Goal: Task Accomplishment & Management: Manage account settings

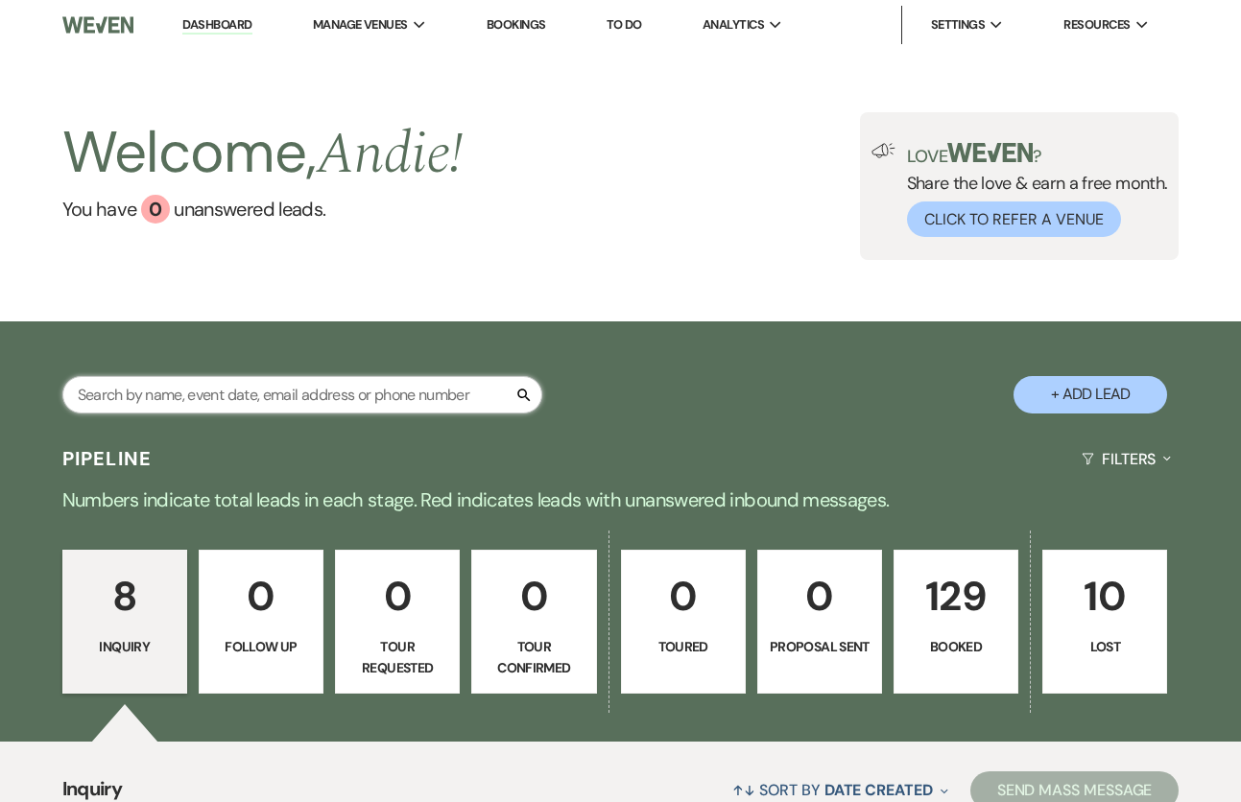
click at [420, 406] on input "text" at bounding box center [302, 394] width 480 height 37
type input "m"
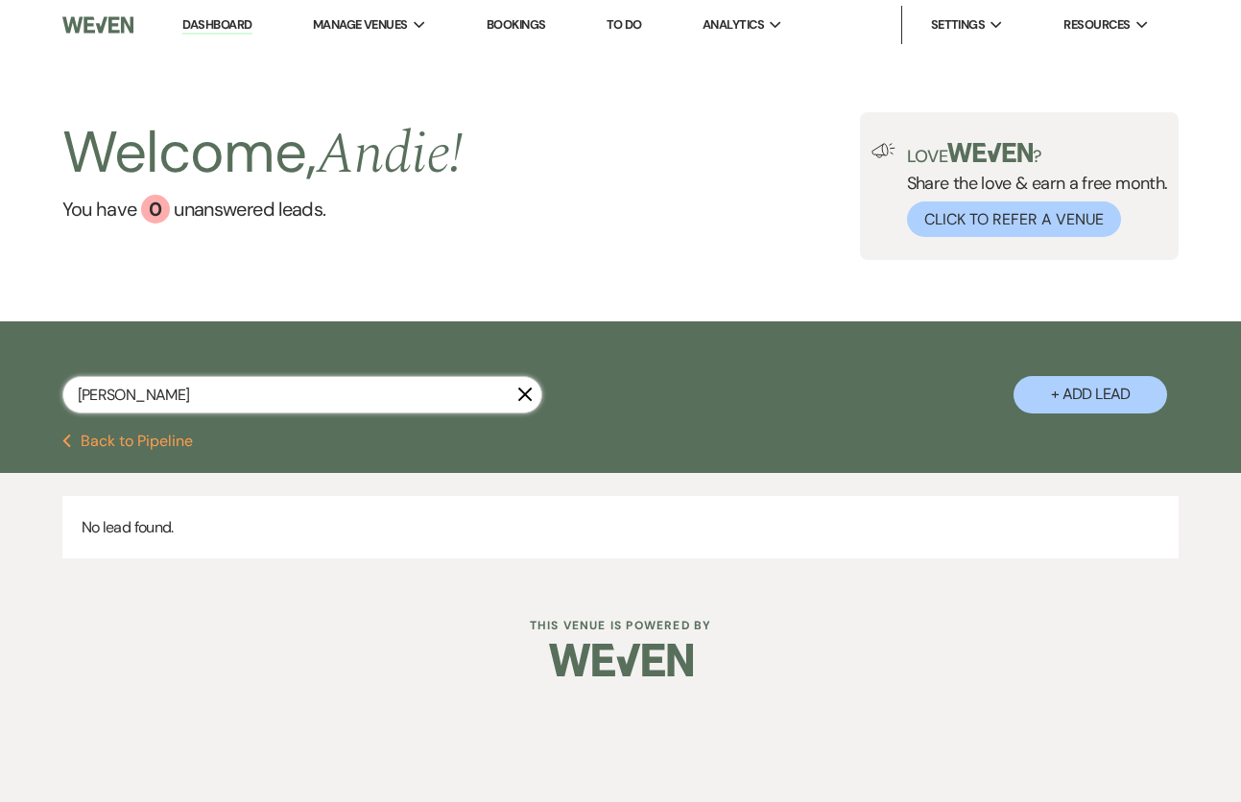
scroll to position [1, 0]
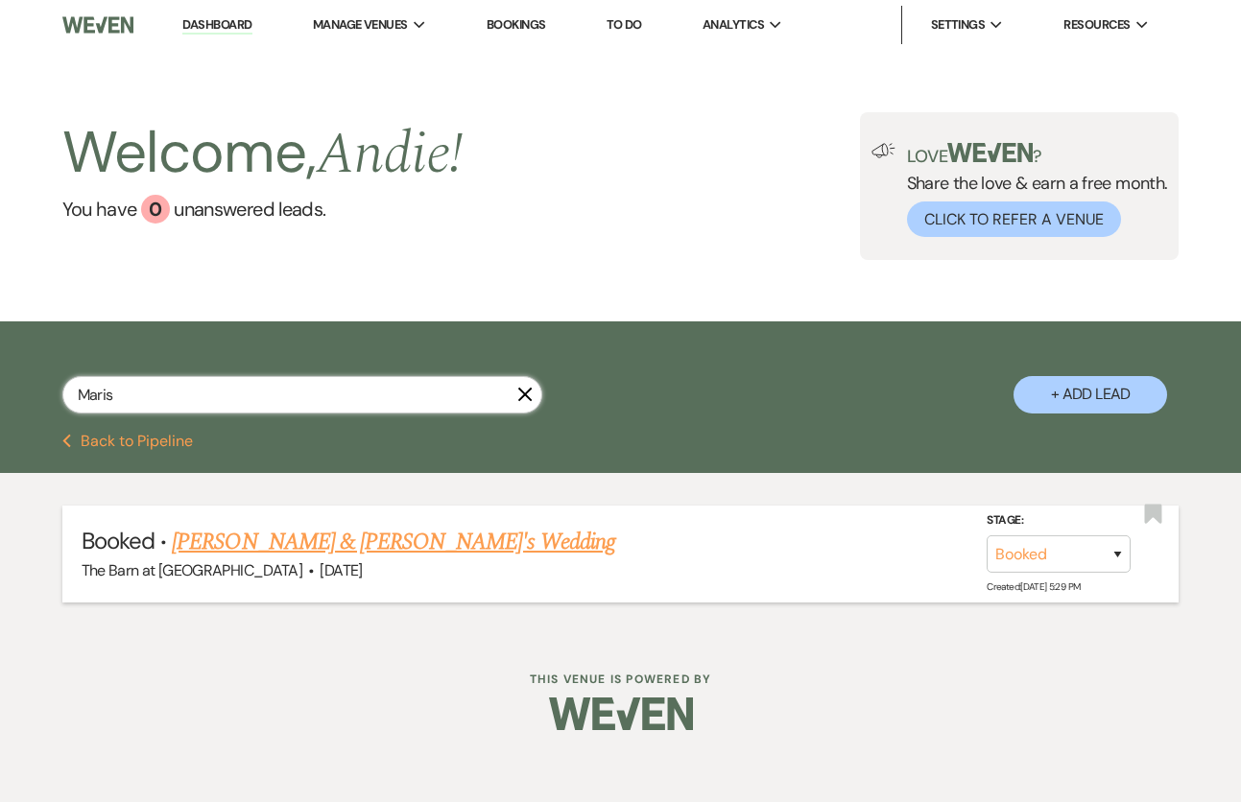
type input "Maris"
click at [289, 540] on link "Marisah Mata & Fiance's Wedding" at bounding box center [393, 542] width 443 height 35
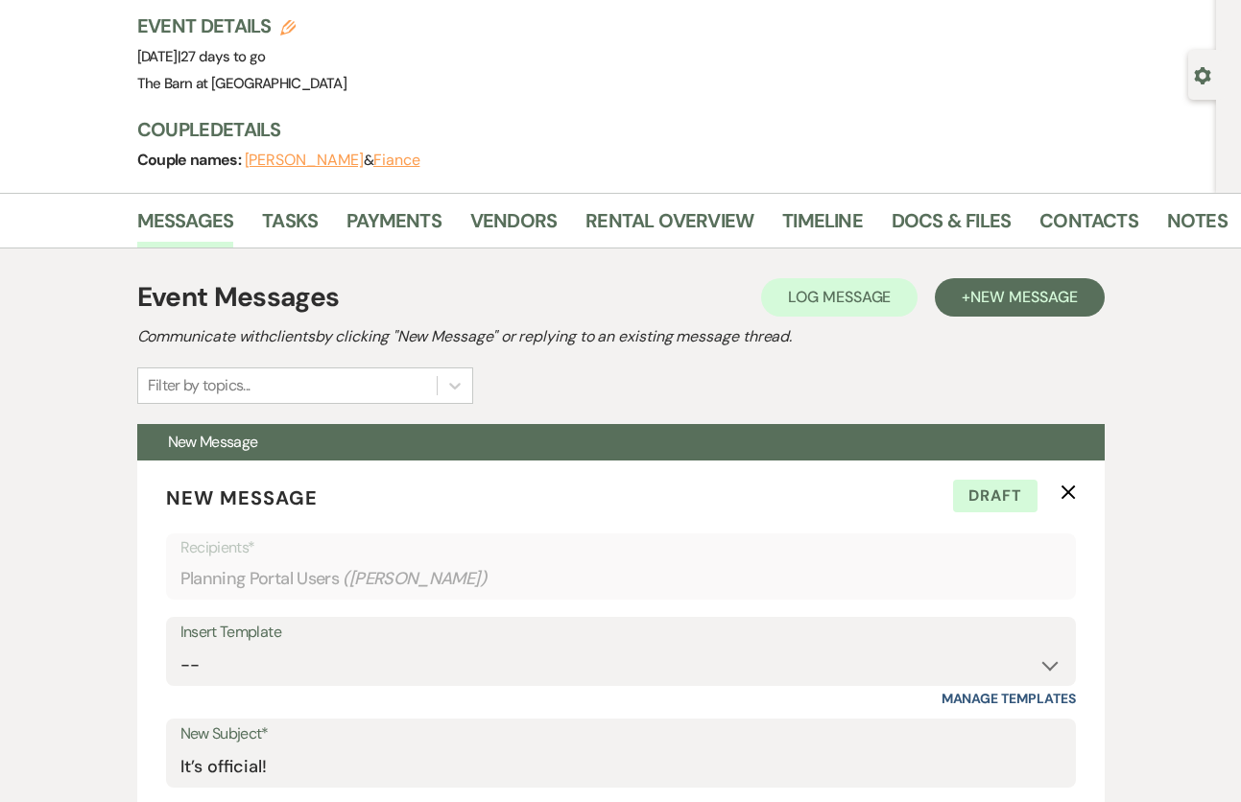
scroll to position [118, 0]
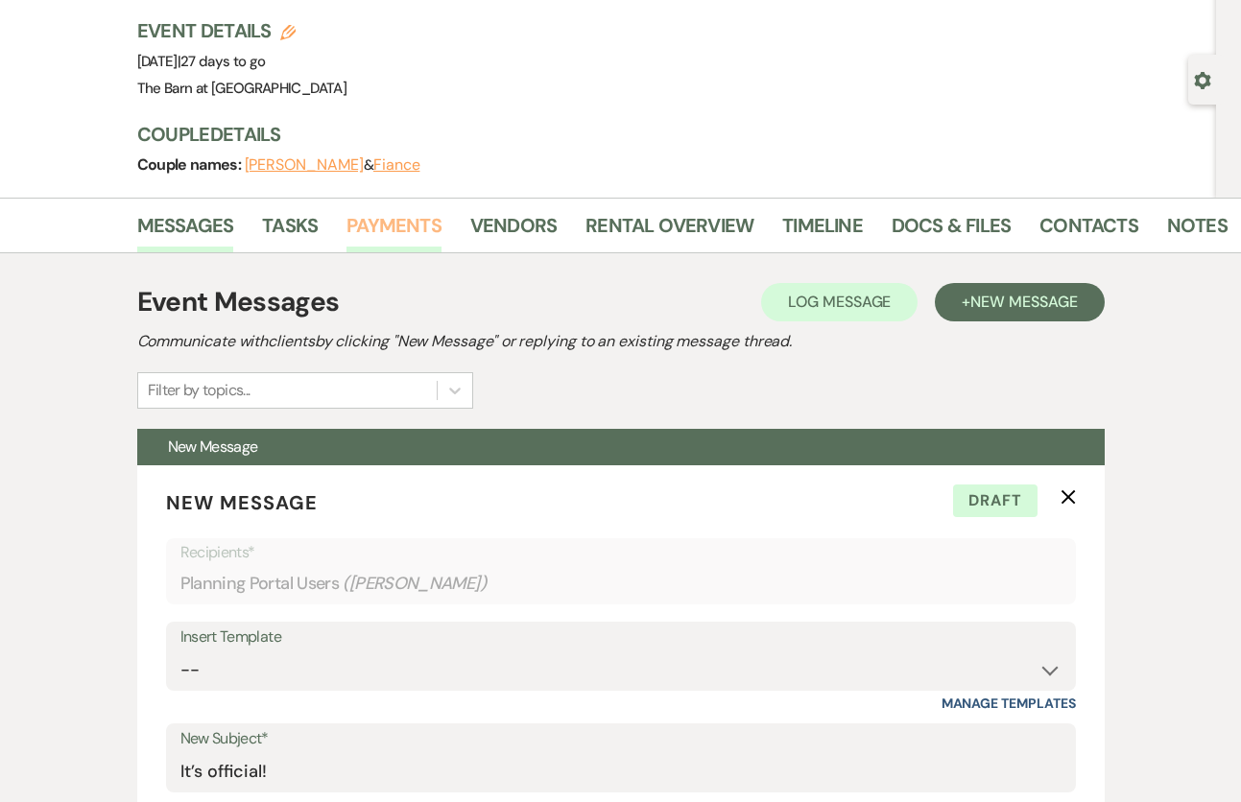
click at [409, 220] on link "Payments" at bounding box center [393, 231] width 95 height 42
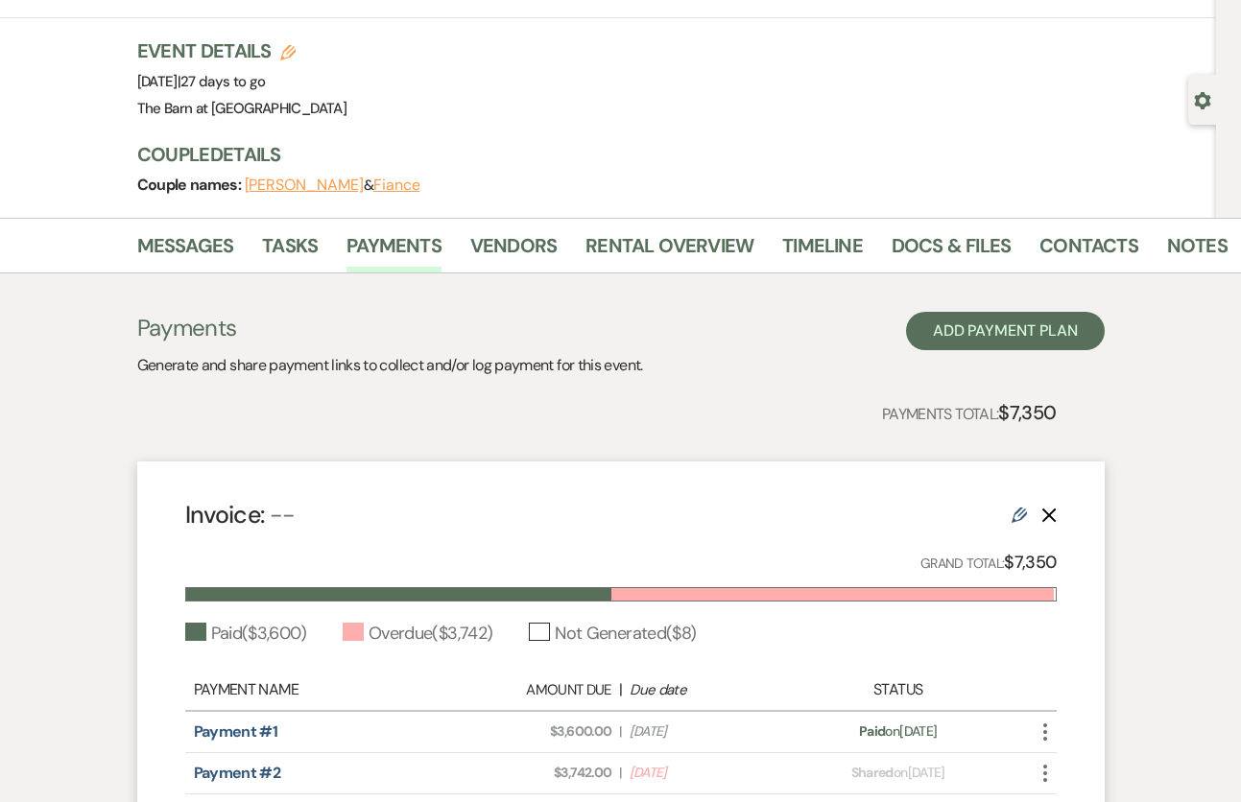
scroll to position [47, 0]
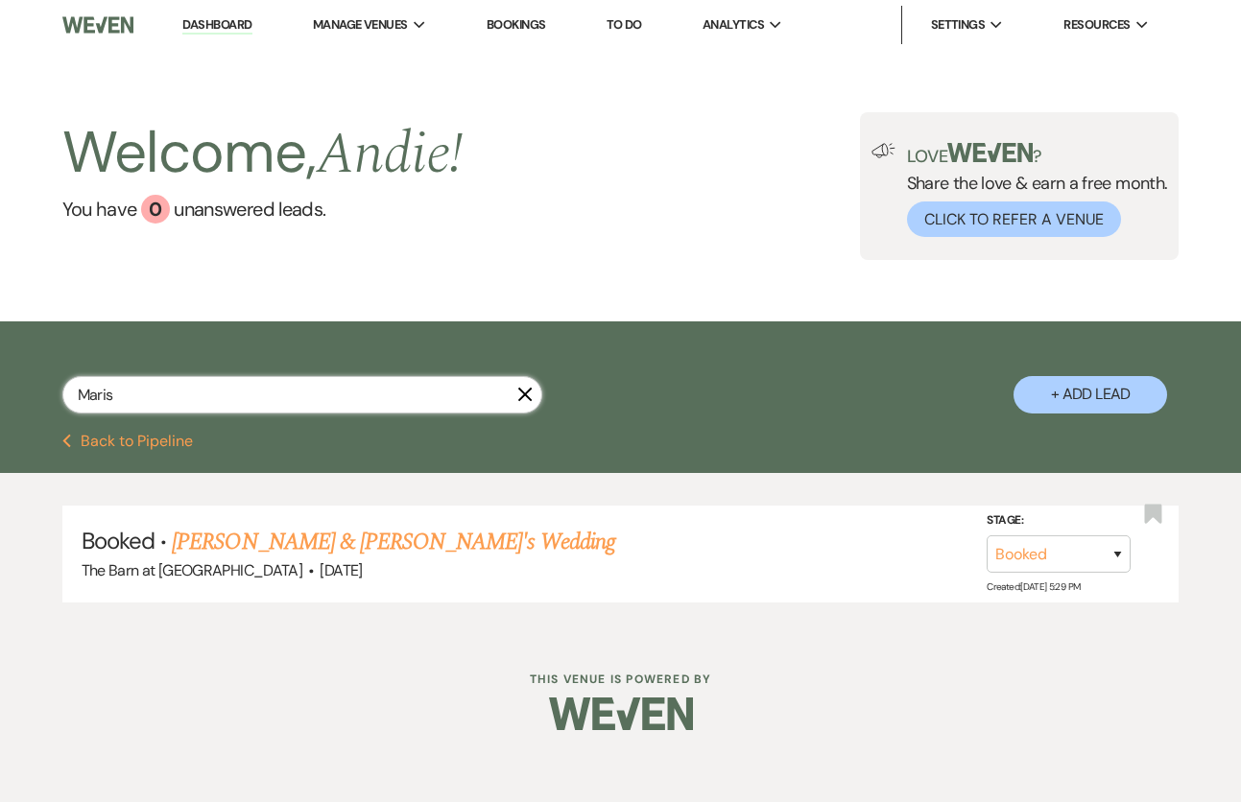
click at [343, 393] on input "Maris" at bounding box center [302, 394] width 480 height 37
type input "M"
type input "snyder"
click at [410, 545] on link "Mekenzie Snyder & Fiance's Wedding" at bounding box center [393, 542] width 443 height 35
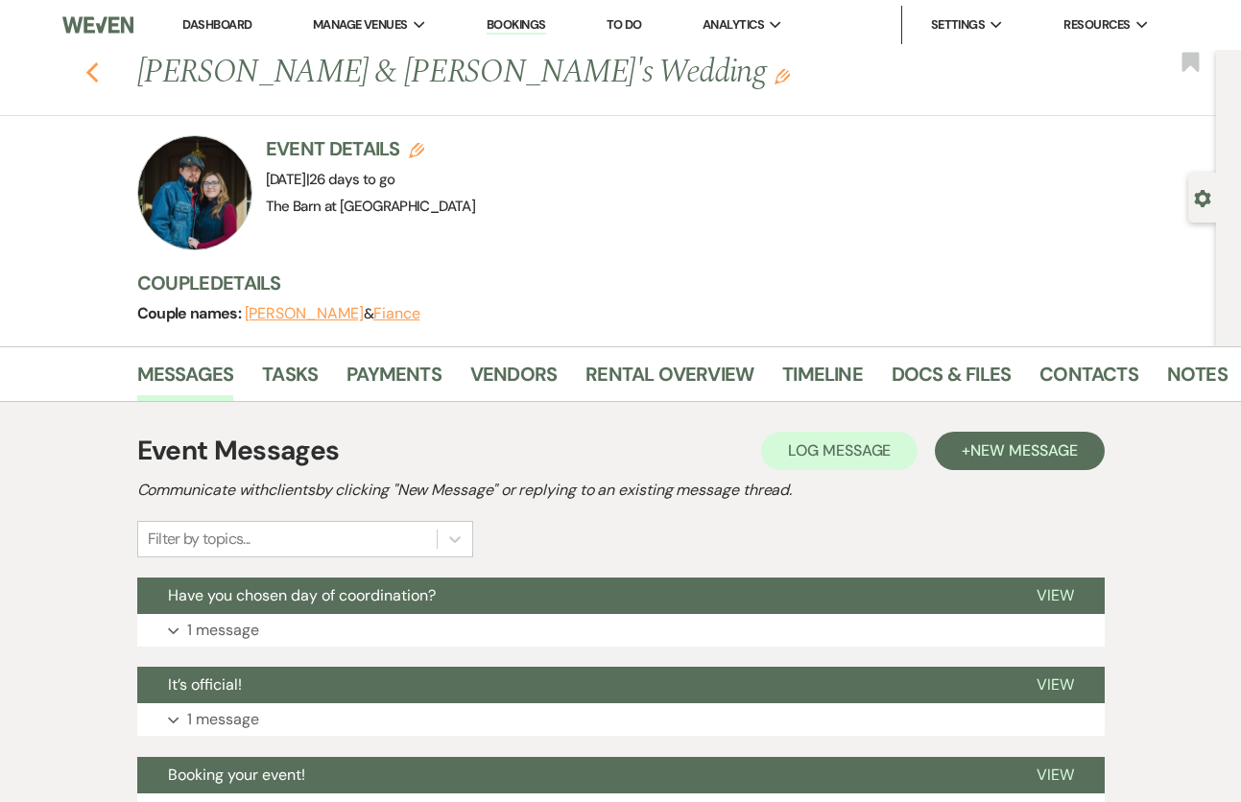
click at [91, 71] on use "button" at bounding box center [91, 72] width 12 height 21
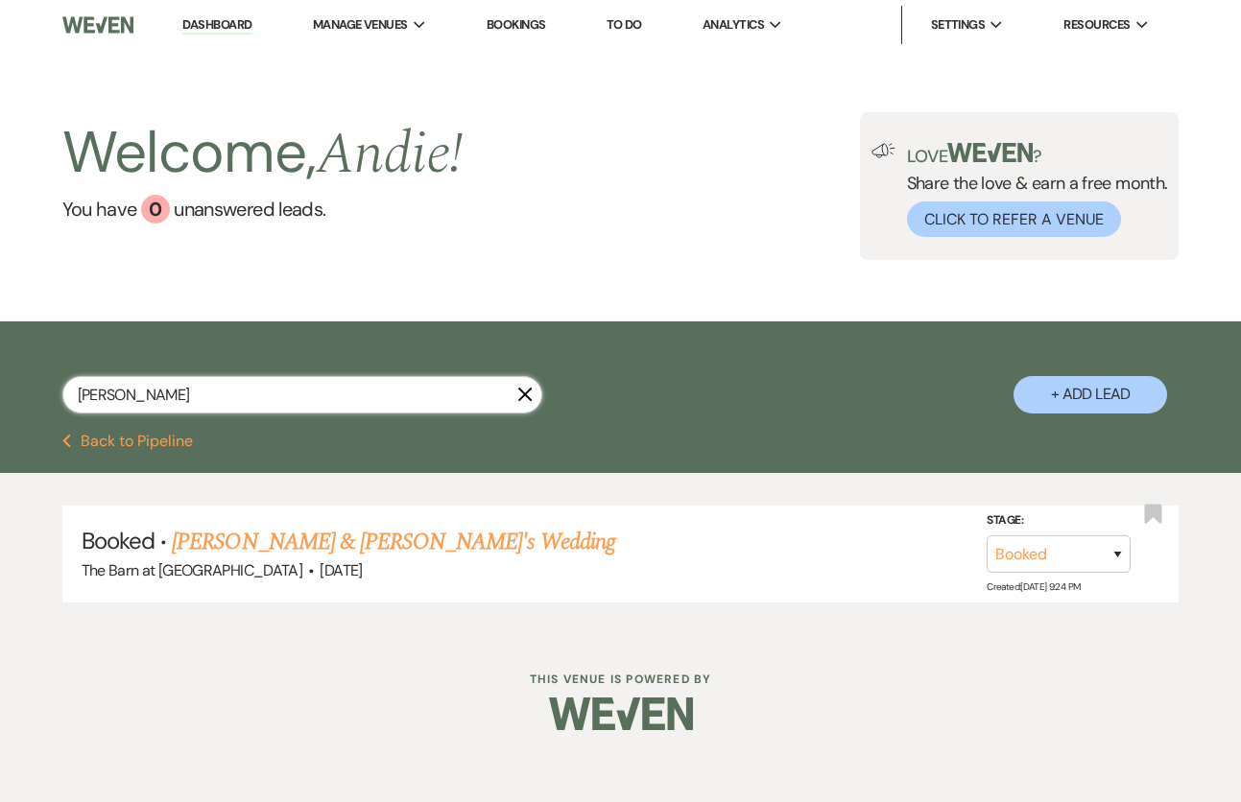
drag, startPoint x: 258, startPoint y: 396, endPoint x: -39, endPoint y: 398, distance: 297.4
click at [0, 398] on html "Dashboard Manage Venues Expand The Barn at Paradise Place Bookings To Do Analyt…" at bounding box center [620, 379] width 1241 height 759
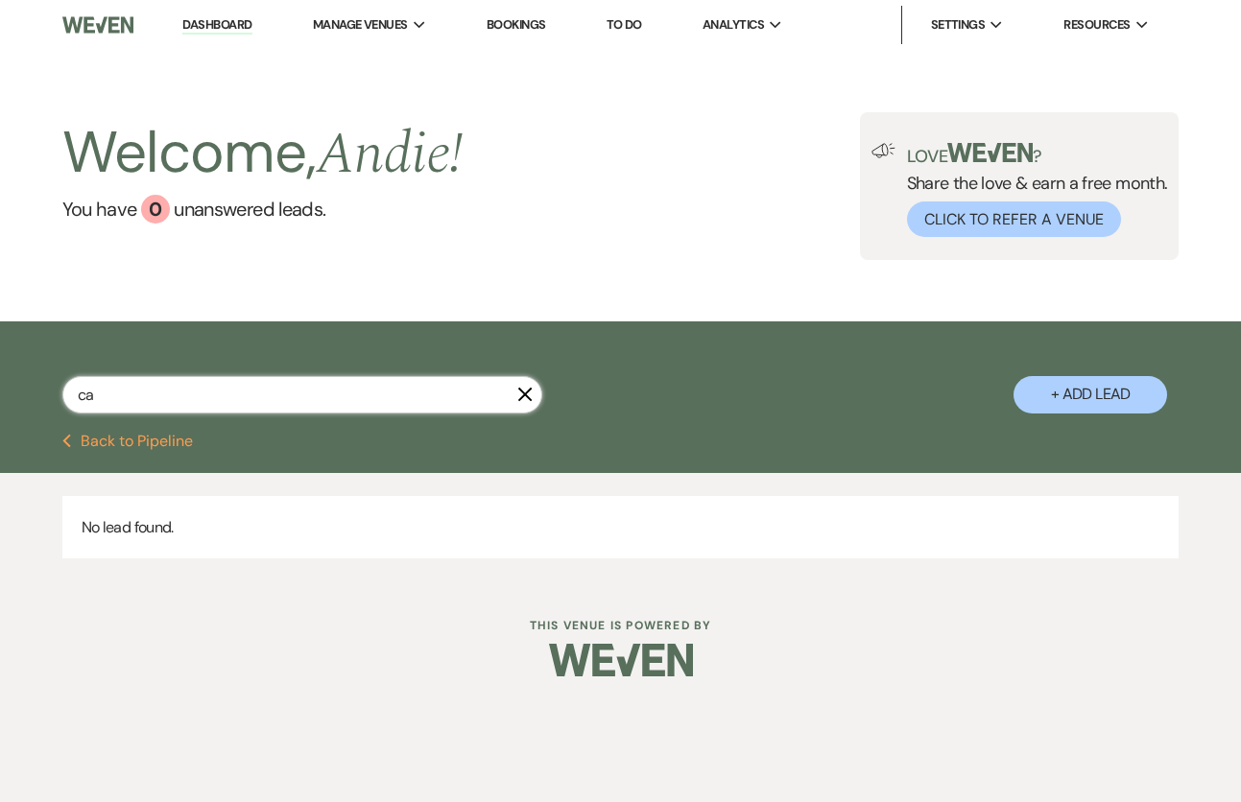
type input "c"
